Goal: Find specific page/section: Find specific page/section

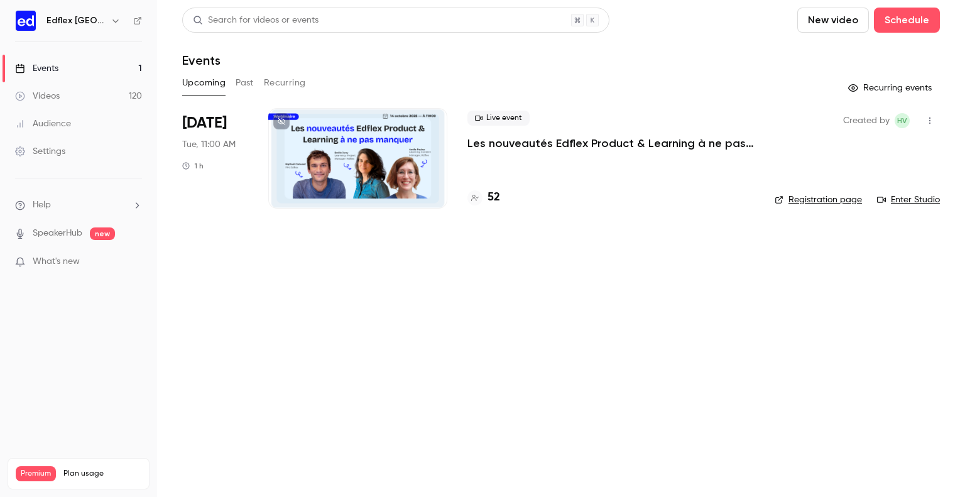
click at [497, 195] on h4 "52" at bounding box center [493, 197] width 13 height 17
